Goal: Check status

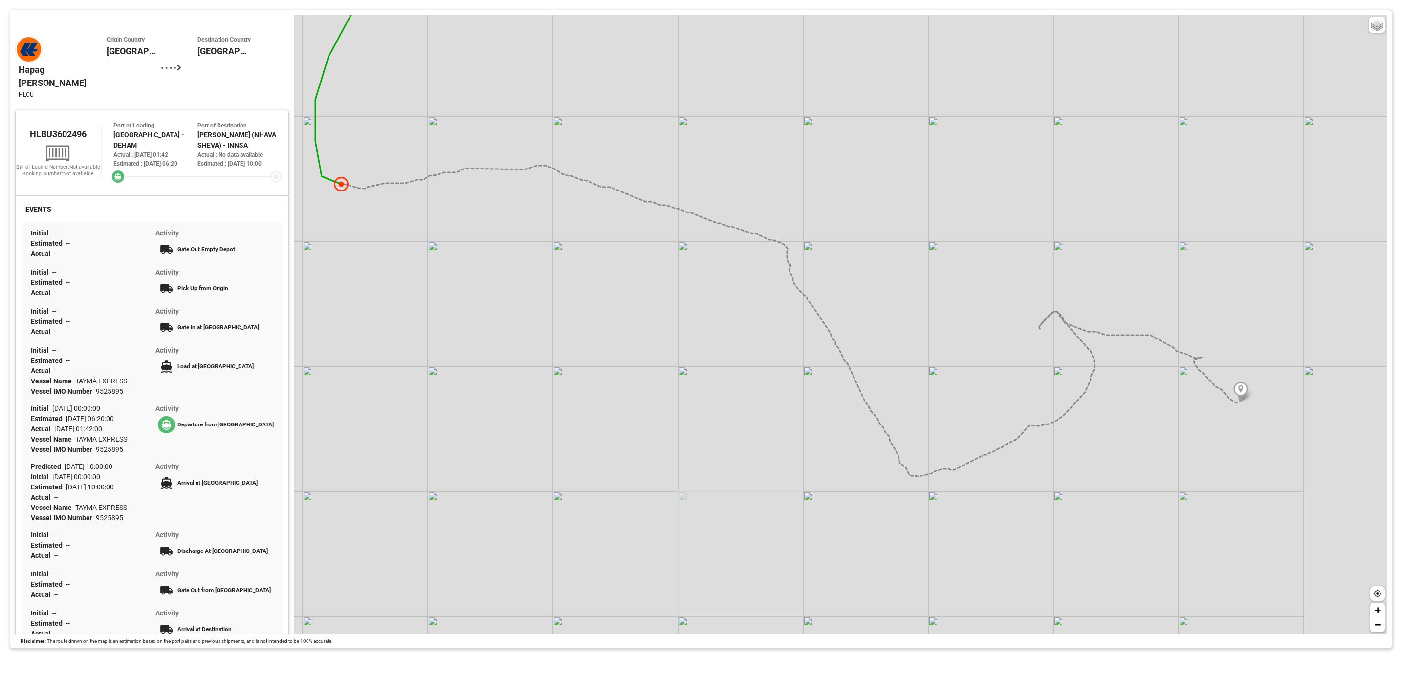
drag, startPoint x: 607, startPoint y: 477, endPoint x: 646, endPoint y: 315, distance: 165.8
click at [646, 315] on div "Basic Grayscale Streets Dark + −" at bounding box center [840, 324] width 1093 height 619
drag, startPoint x: 791, startPoint y: 343, endPoint x: 707, endPoint y: 295, distance: 96.6
click at [707, 295] on div "Basic Grayscale Streets Dark + −" at bounding box center [840, 324] width 1093 height 619
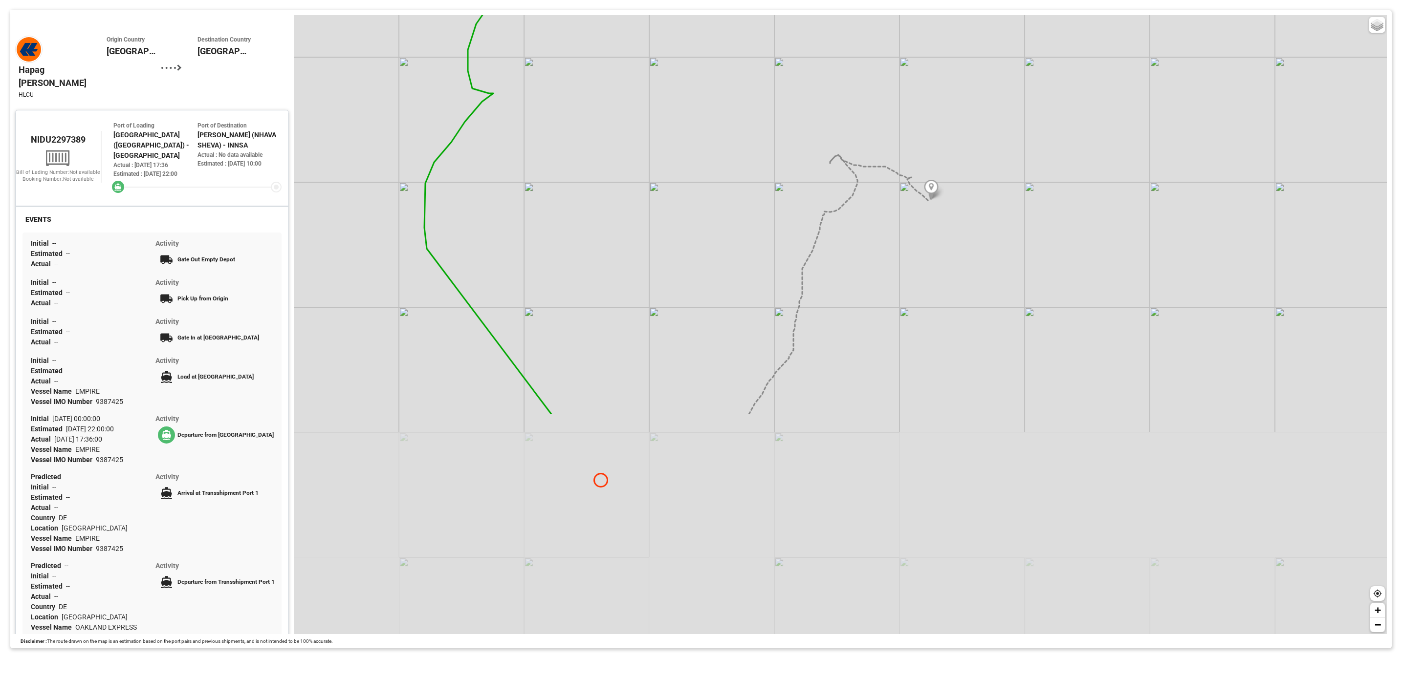
drag, startPoint x: 898, startPoint y: 458, endPoint x: 823, endPoint y: 301, distance: 174.5
click at [823, 301] on div "Basic Grayscale Streets Dark + −" at bounding box center [840, 324] width 1093 height 619
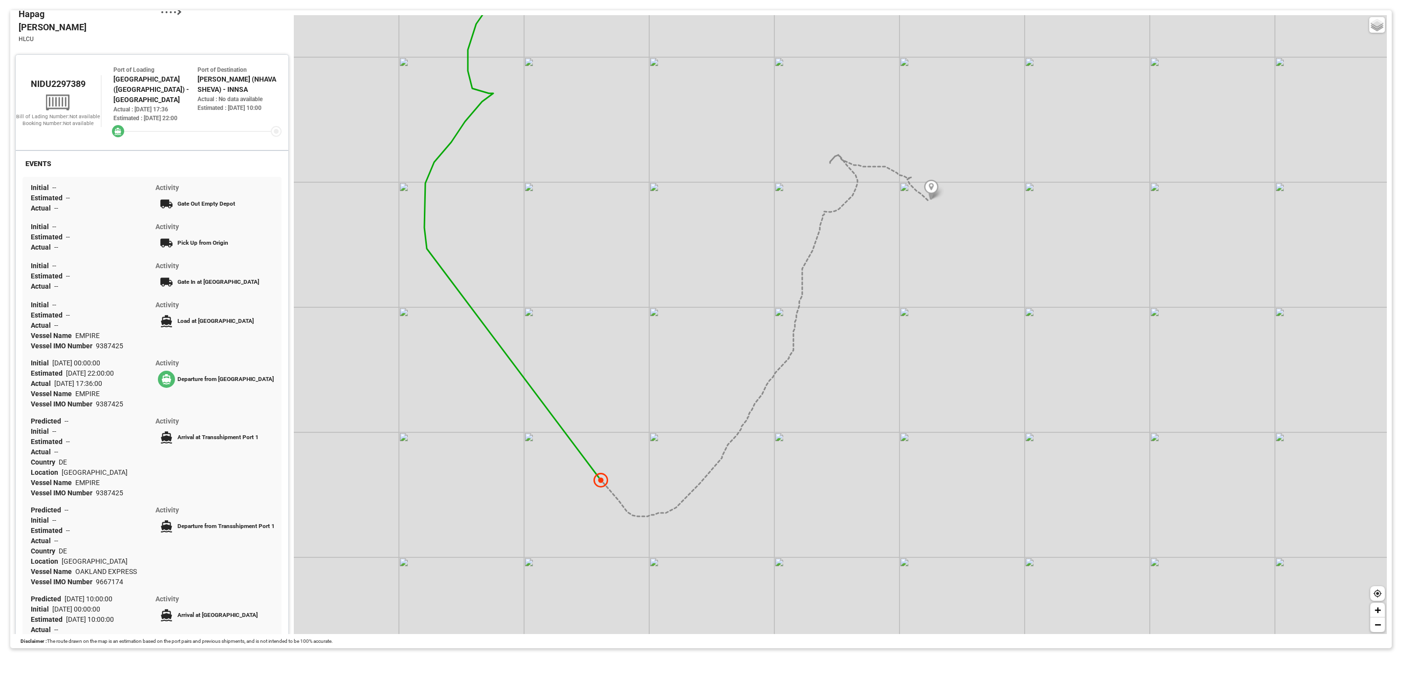
scroll to position [217, 0]
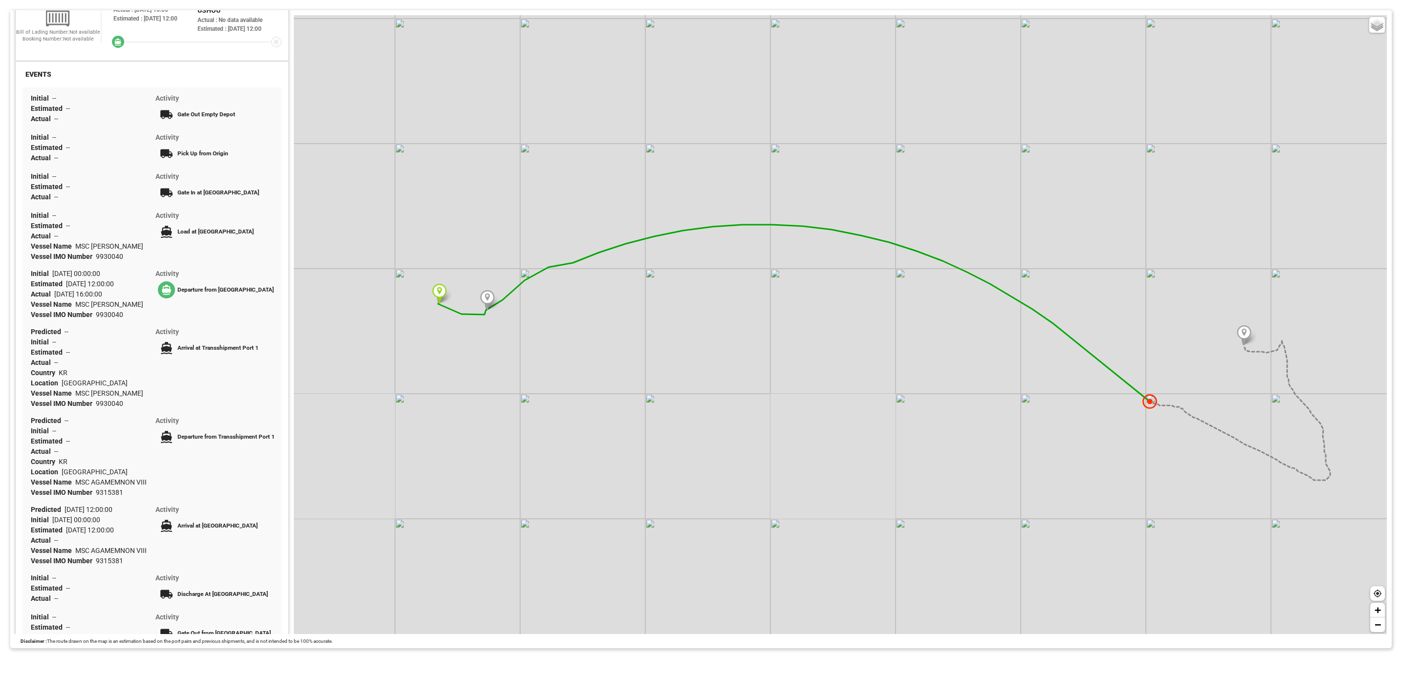
scroll to position [247, 0]
